Goal: Information Seeking & Learning: Understand process/instructions

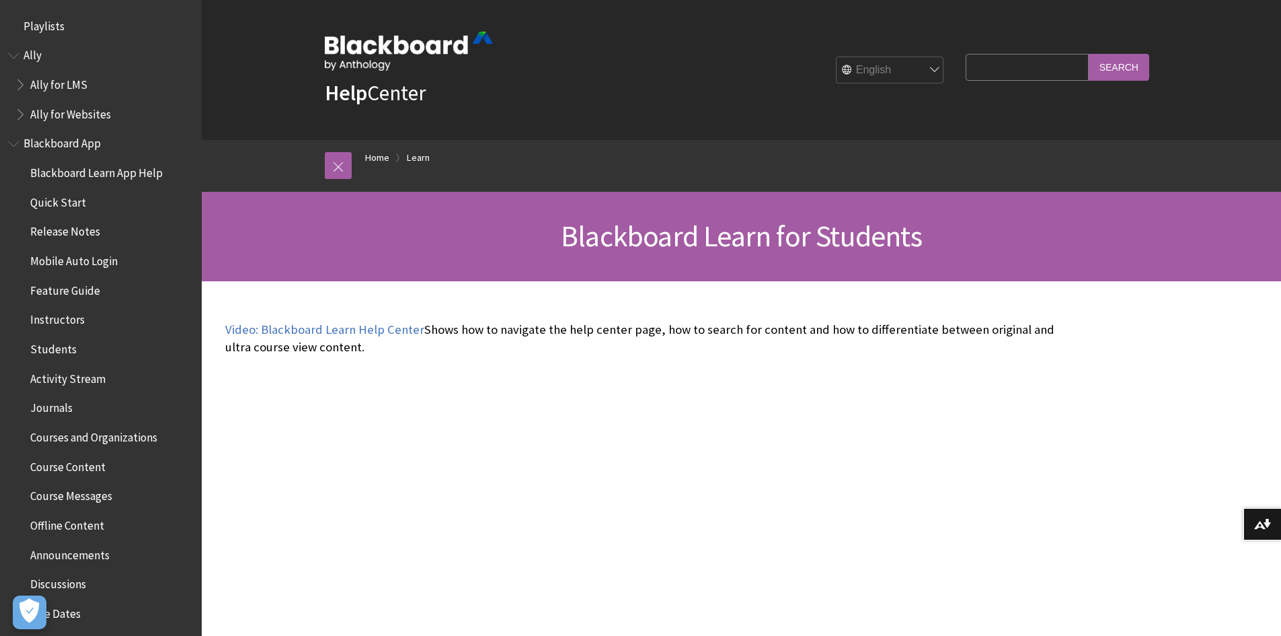
click at [75, 79] on span "Ally for LMS" at bounding box center [58, 82] width 57 height 18
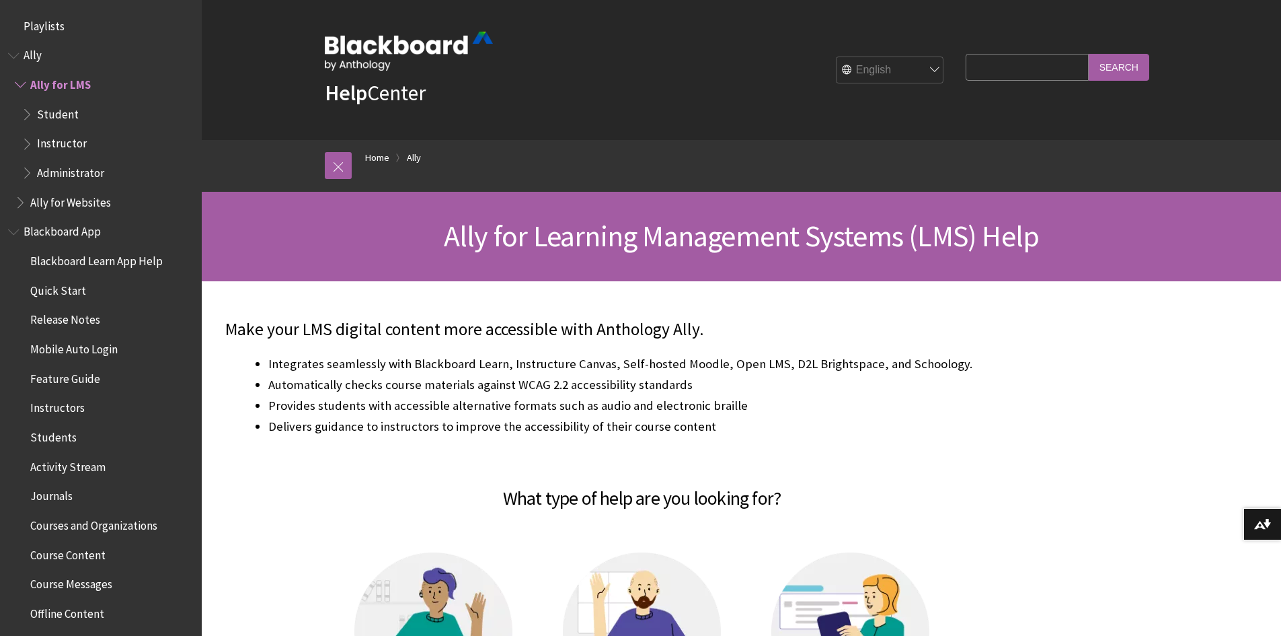
scroll to position [53, 0]
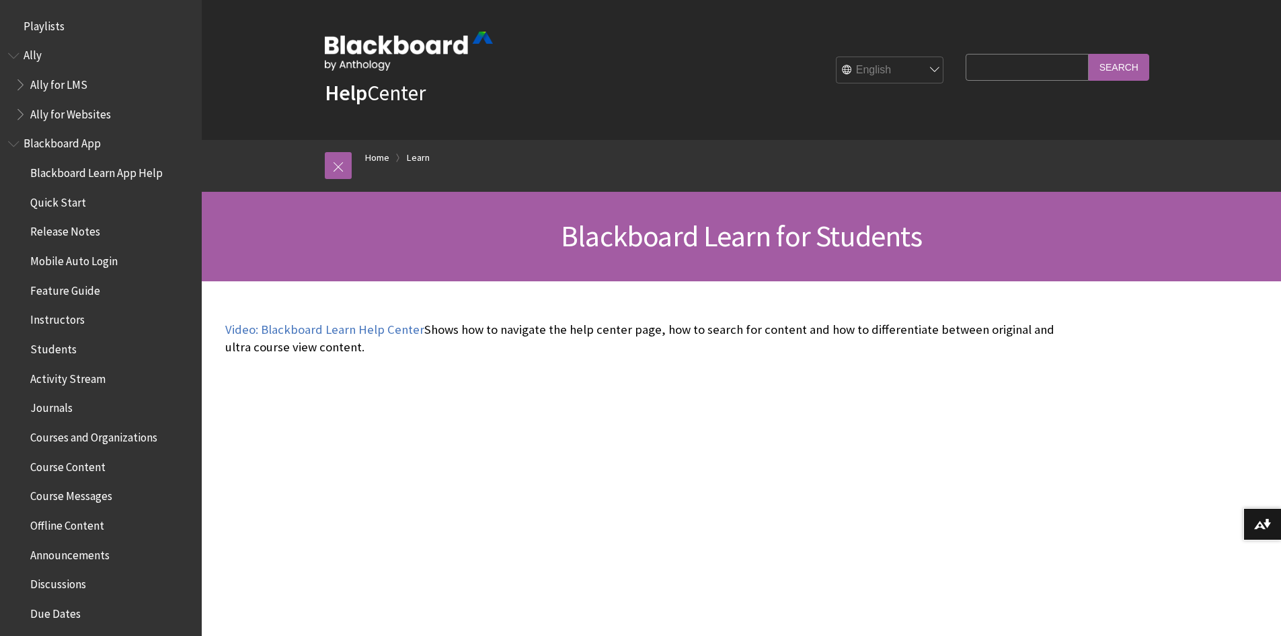
scroll to position [1296, 0]
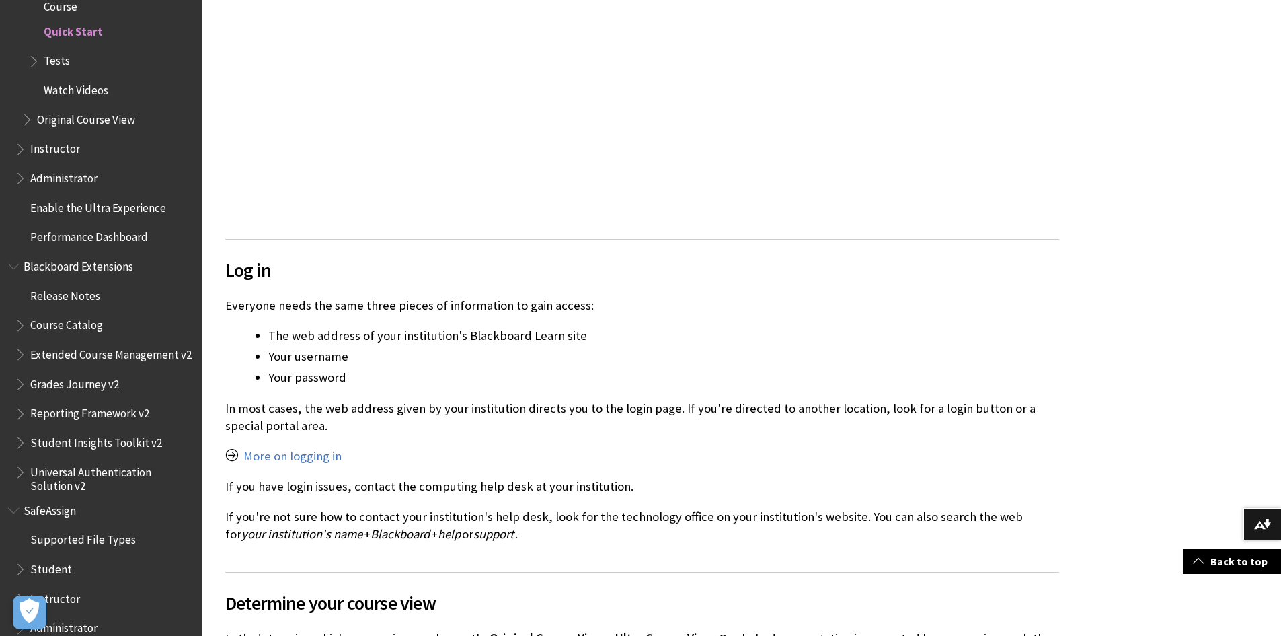
scroll to position [807, 0]
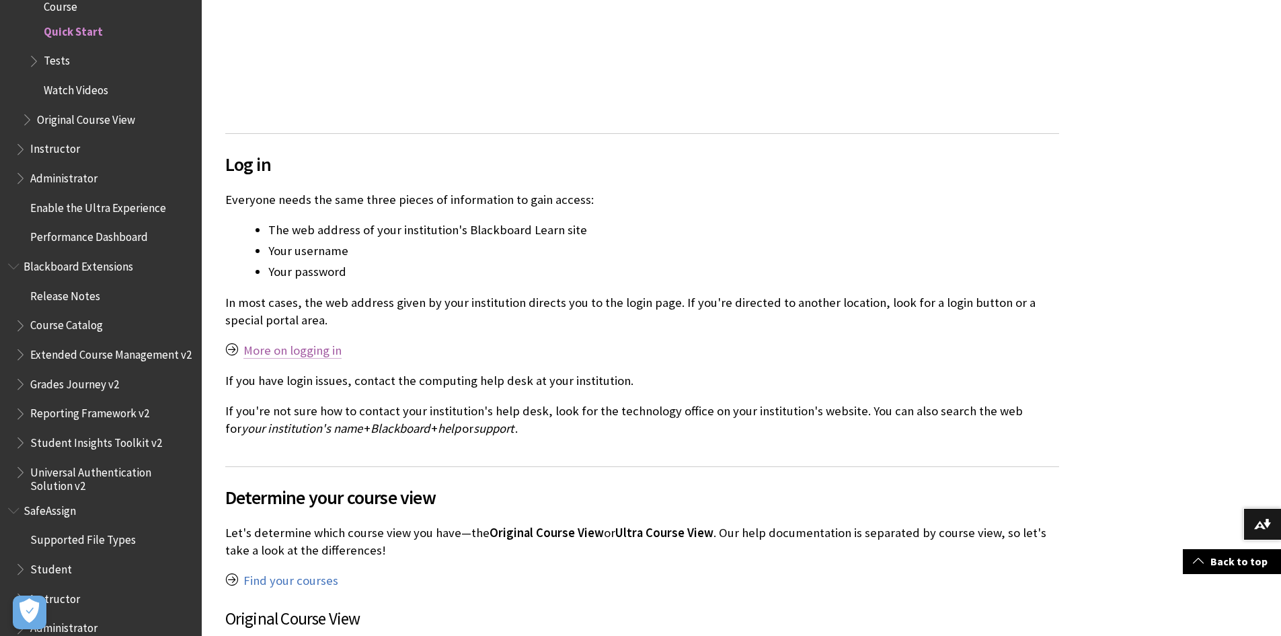
click at [313, 354] on link "More on logging in" at bounding box center [293, 350] width 98 height 16
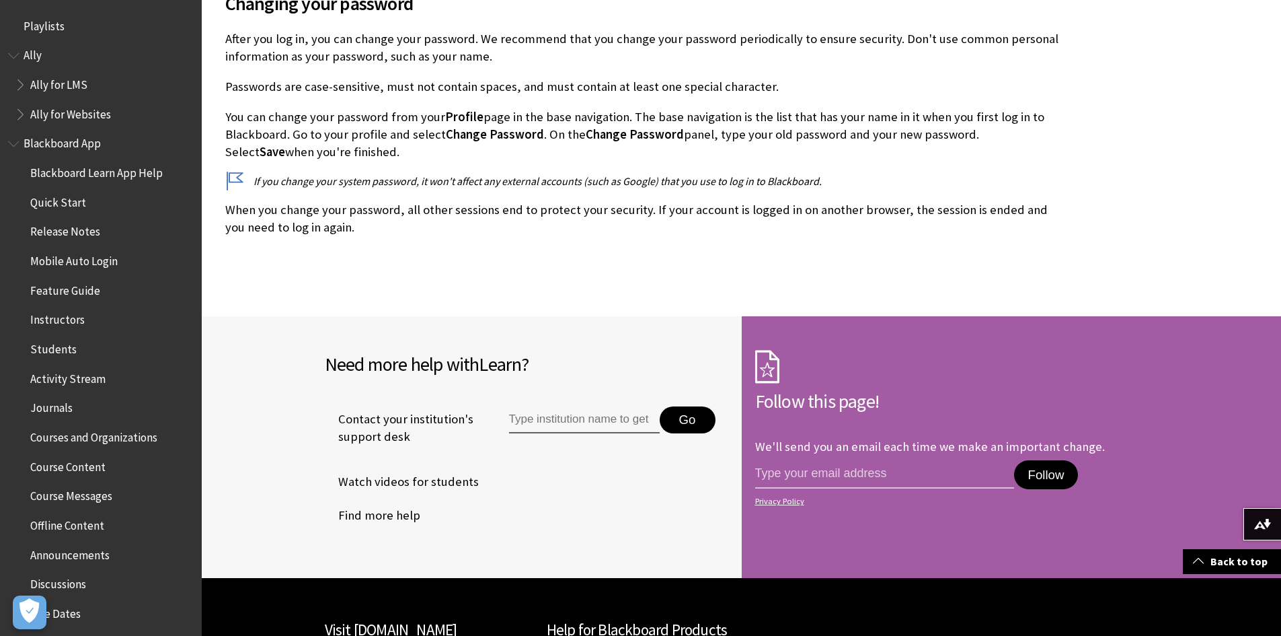
scroll to position [2736, 0]
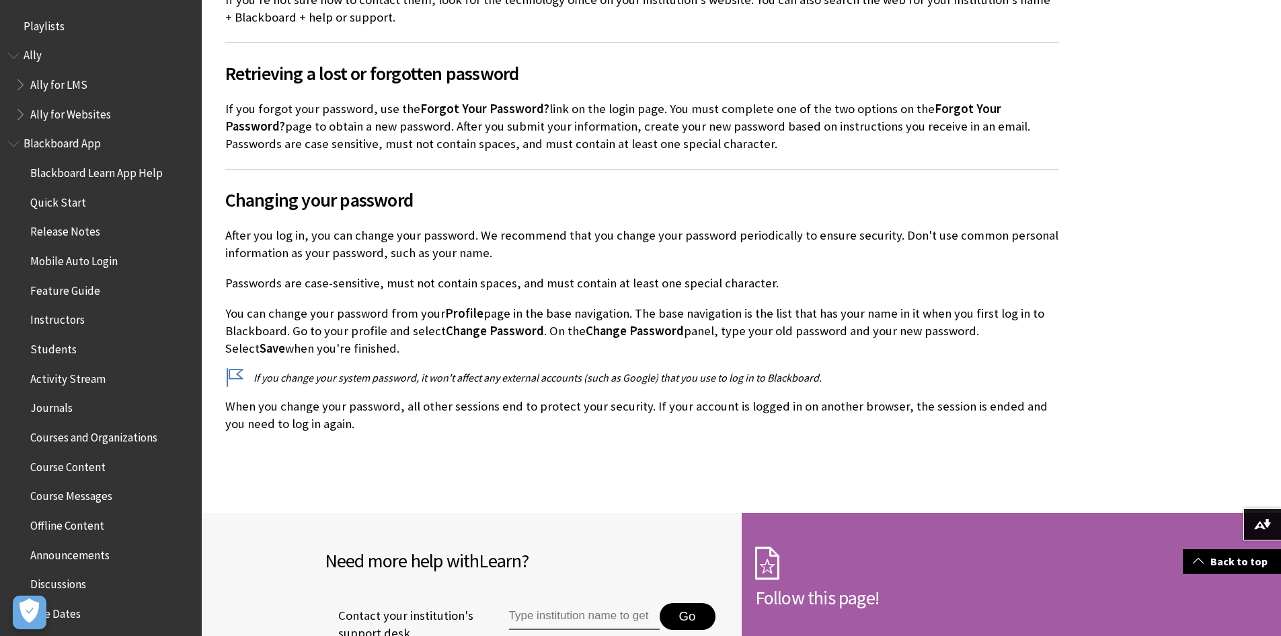
click at [79, 207] on span "Quick Start" at bounding box center [58, 200] width 56 height 18
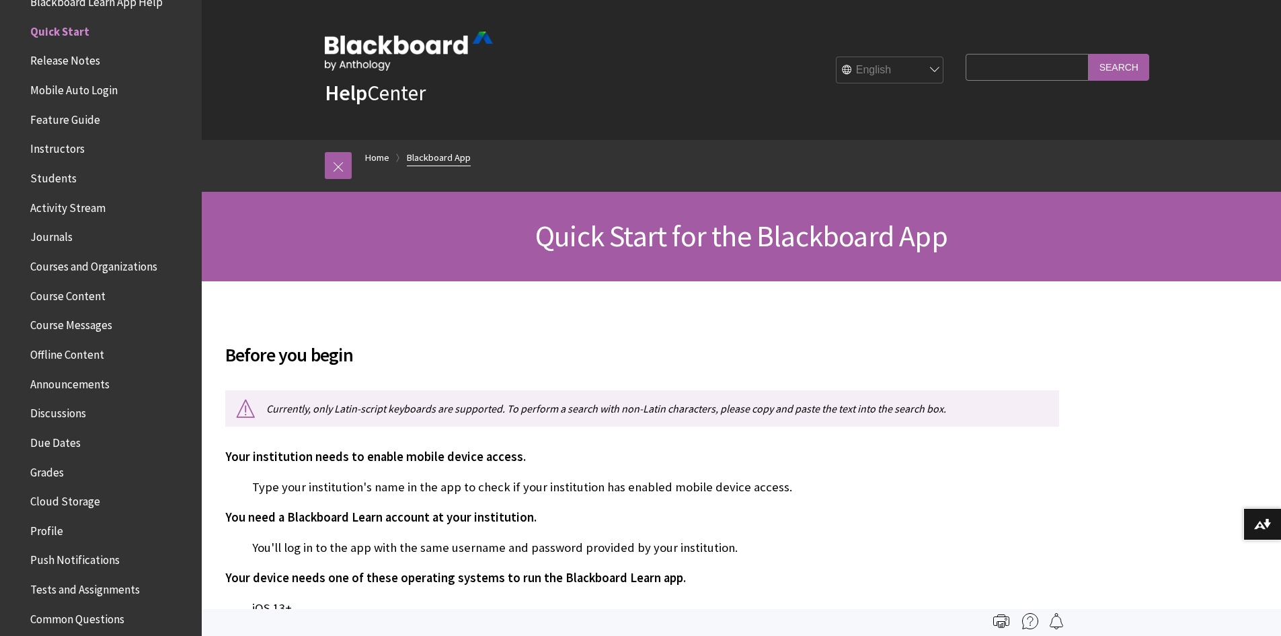
click at [463, 159] on link "Blackboard App" at bounding box center [439, 157] width 64 height 17
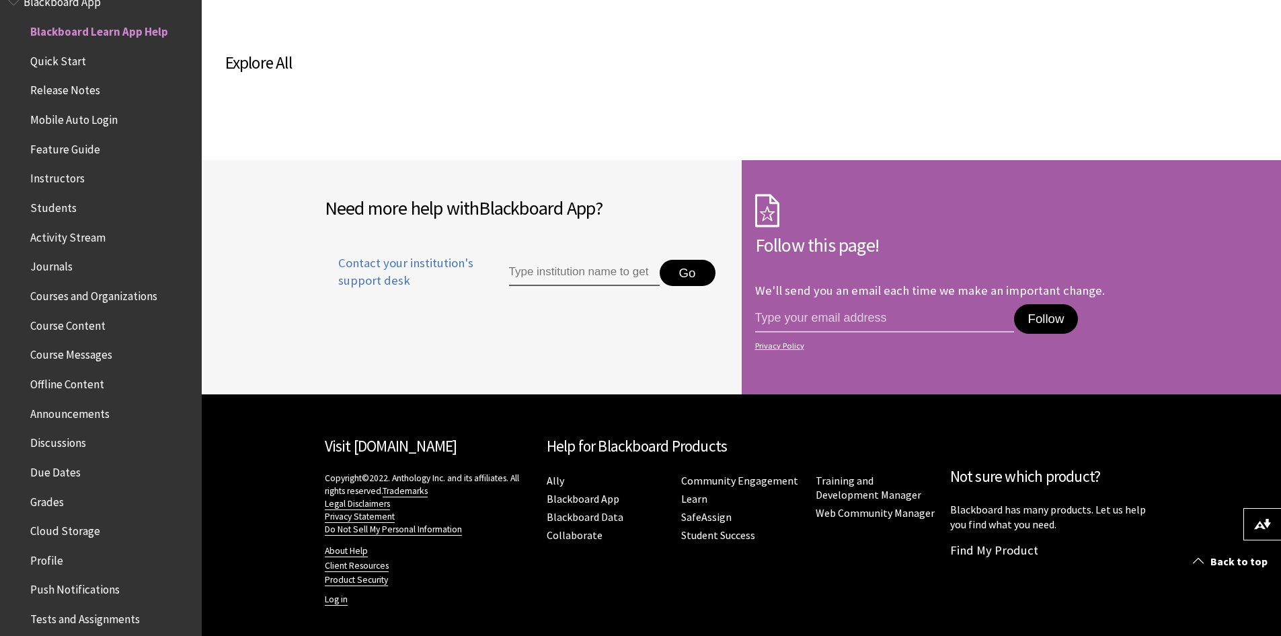
scroll to position [839, 0]
